Goal: Use online tool/utility: Utilize a website feature to perform a specific function

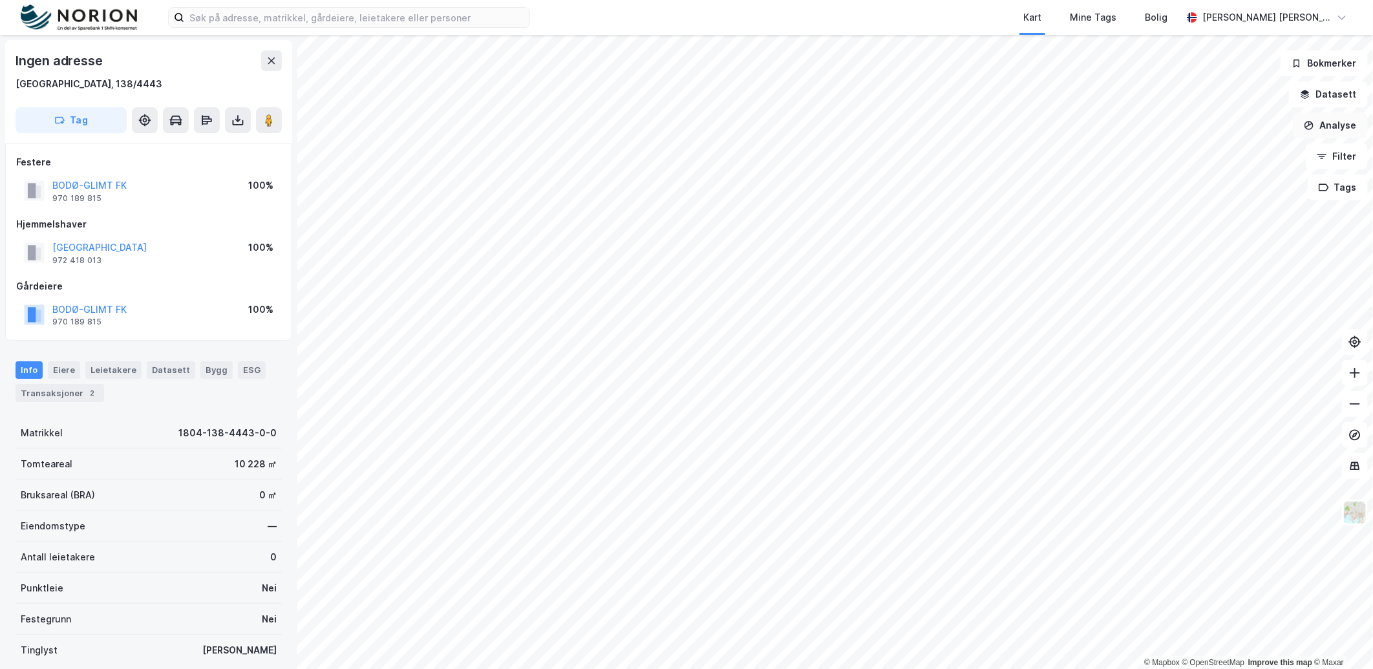
click at [1333, 120] on button "Analyse" at bounding box center [1330, 126] width 75 height 26
click at [1236, 123] on div "Mål avstand" at bounding box center [1218, 126] width 113 height 11
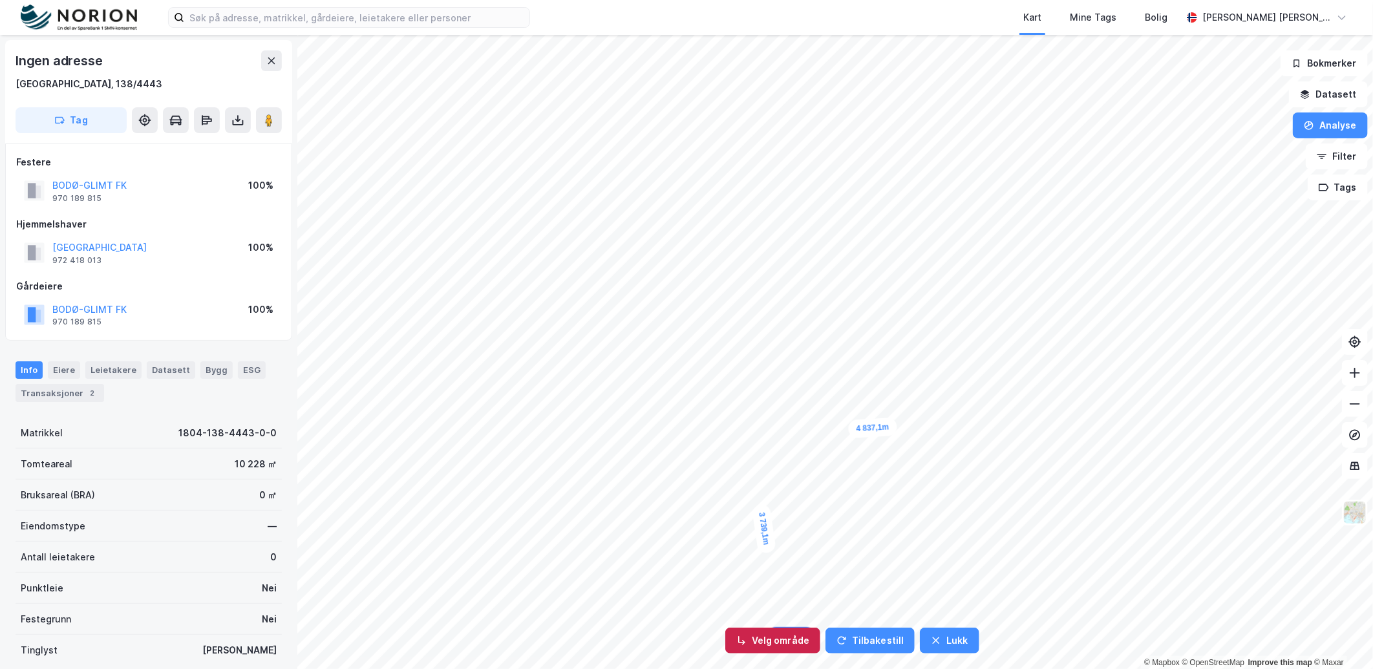
click at [773, 637] on button "Velg område" at bounding box center [773, 641] width 95 height 26
